Goal: Find specific page/section: Find specific page/section

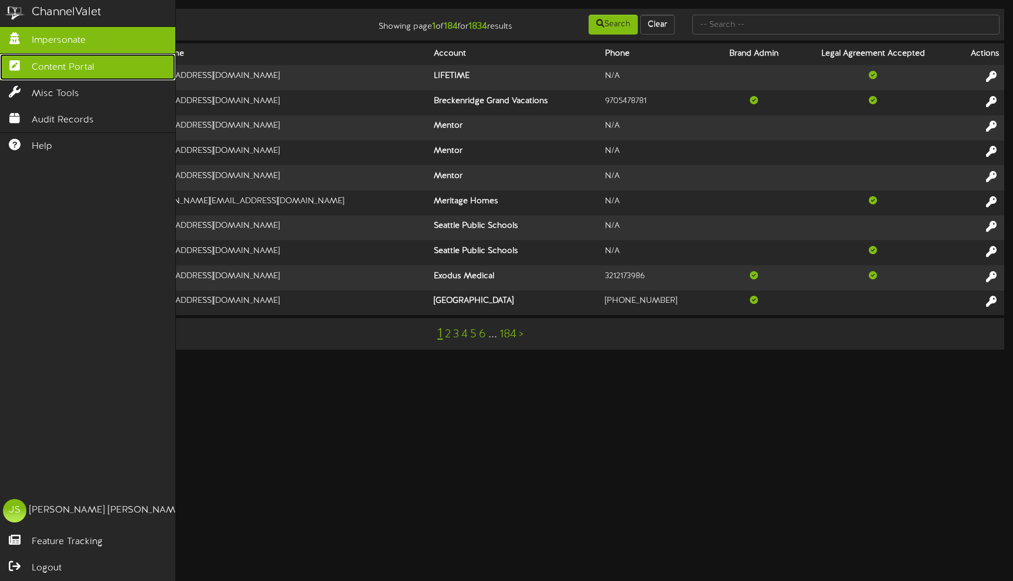
click at [56, 73] on span "Content Portal" at bounding box center [63, 67] width 63 height 13
click at [24, 65] on icon at bounding box center [14, 64] width 29 height 9
